Goal: Task Accomplishment & Management: Manage account settings

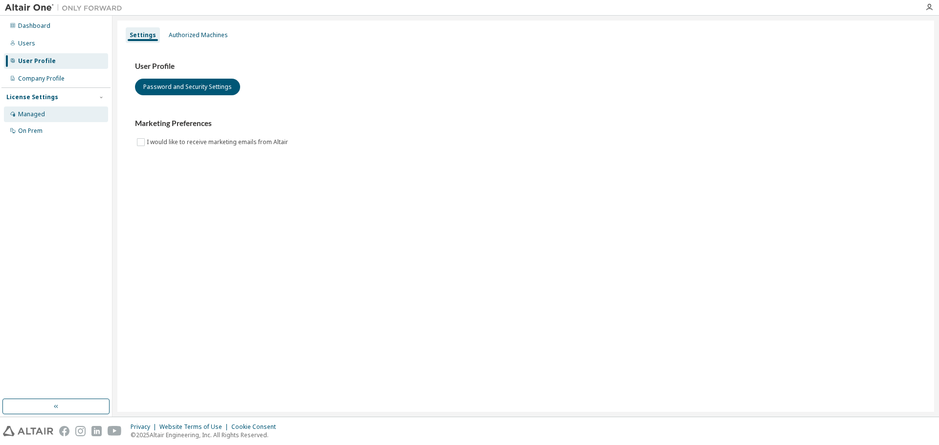
click at [27, 118] on div "Managed" at bounding box center [31, 114] width 27 height 8
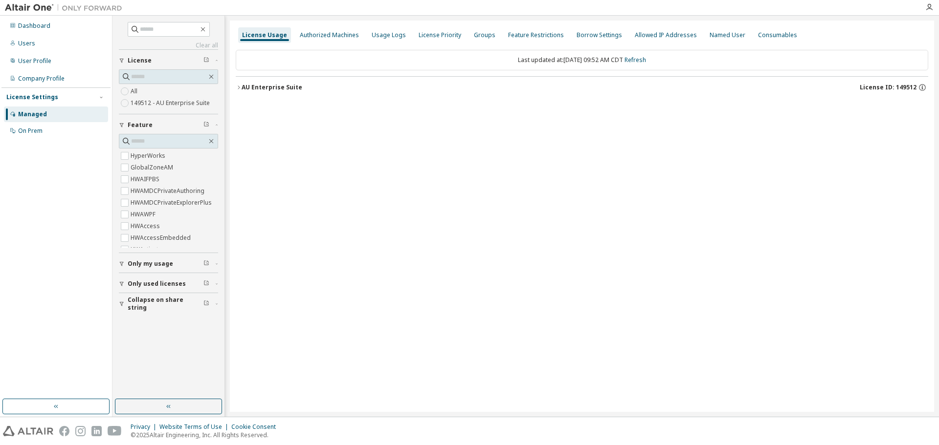
click at [238, 87] on icon "button" at bounding box center [239, 88] width 6 height 6
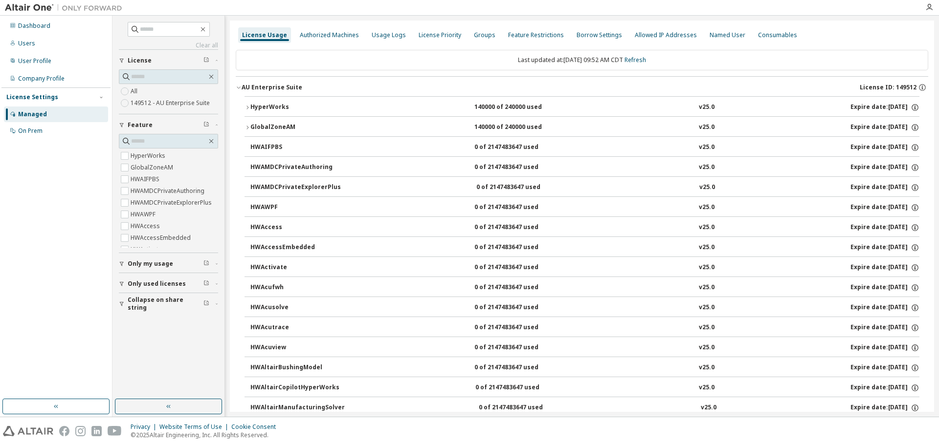
click at [255, 108] on div "HyperWorks" at bounding box center [294, 107] width 88 height 9
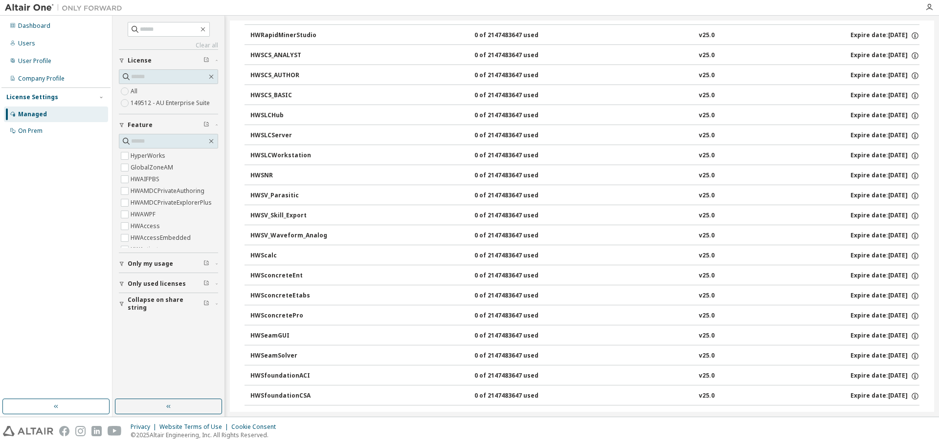
scroll to position [5002, 0]
